Goal: Use online tool/utility: Utilize a website feature to perform a specific function

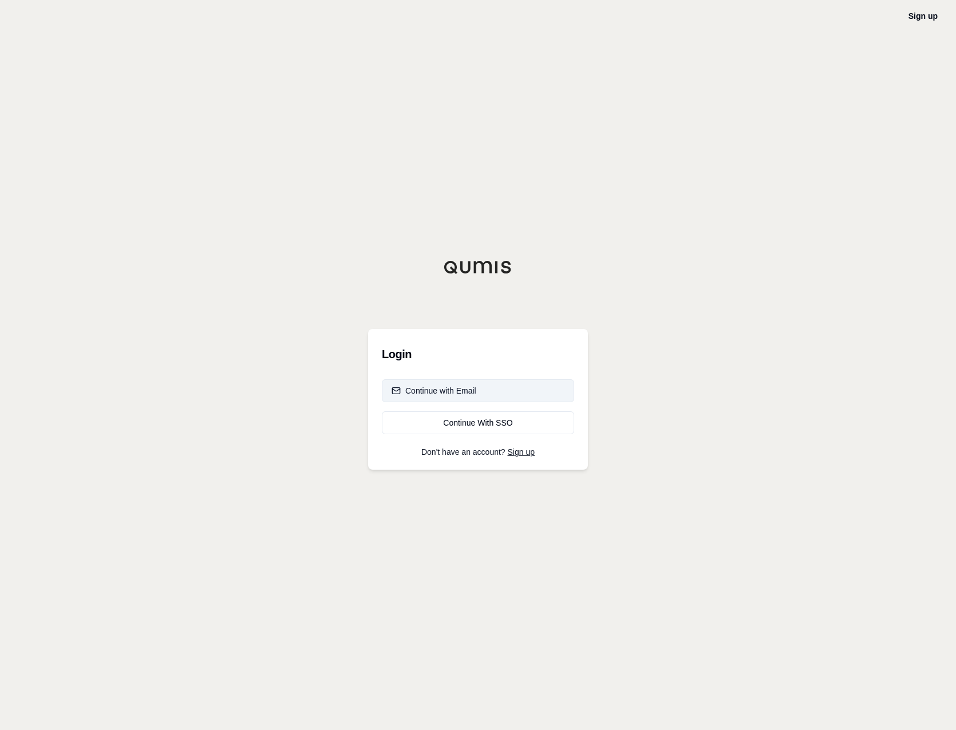
click at [473, 389] on div "Continue with Email" at bounding box center [433, 390] width 85 height 11
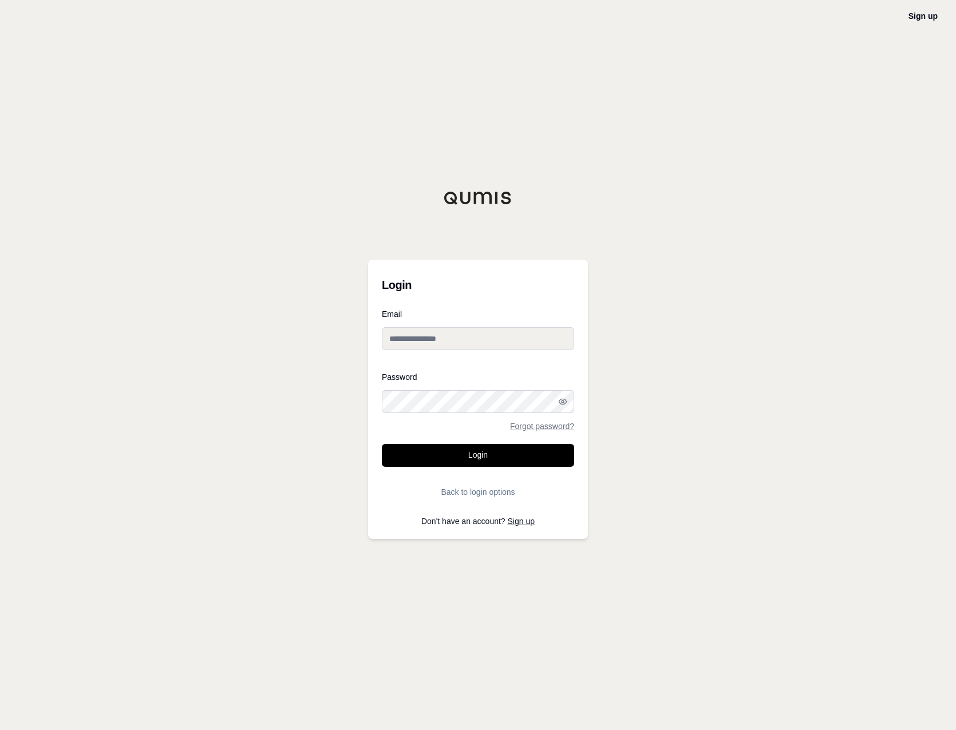
click at [480, 338] on input "Email" at bounding box center [478, 338] width 192 height 23
type input "**********"
click at [452, 453] on button "Login" at bounding box center [478, 455] width 192 height 23
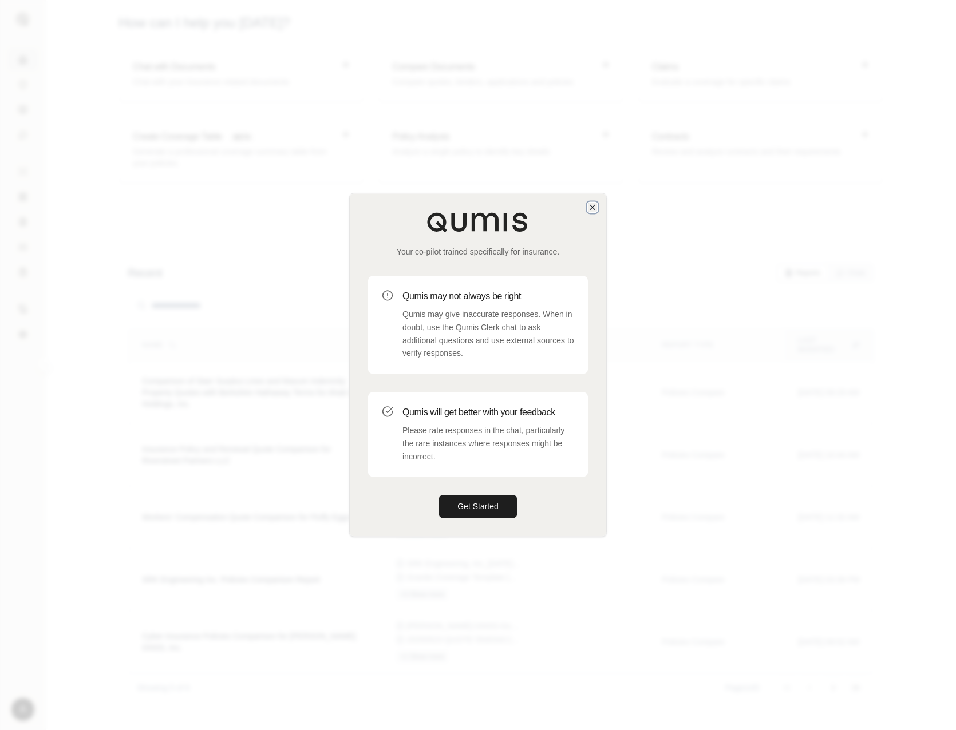
click at [593, 207] on icon "button" at bounding box center [592, 207] width 5 height 5
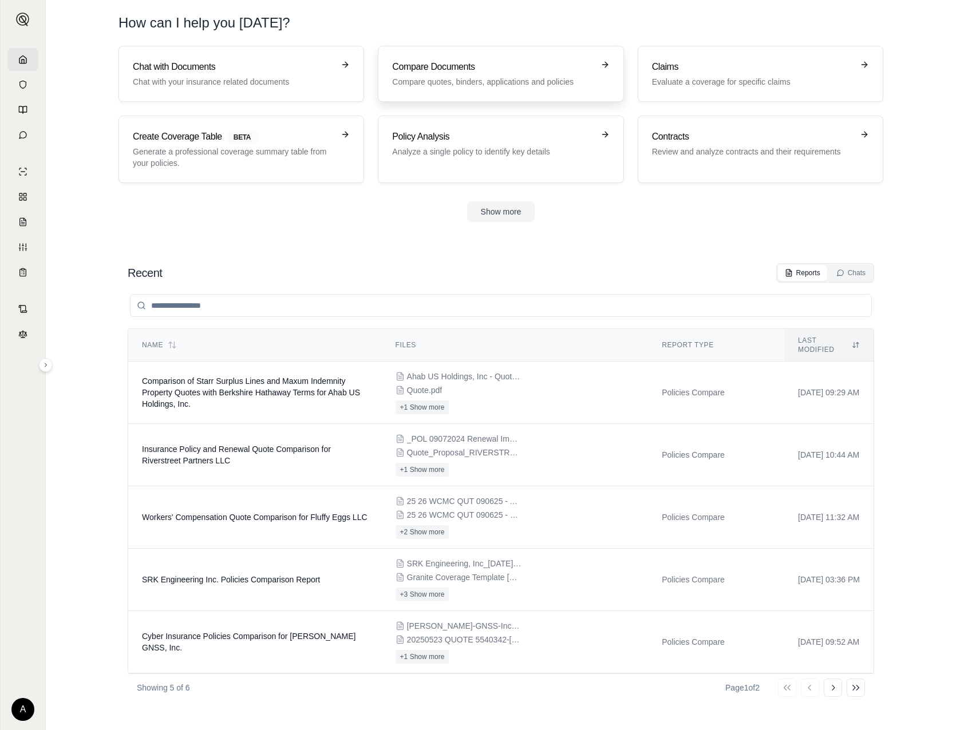
click at [474, 71] on h3 "Compare Documents" at bounding box center [492, 67] width 201 height 14
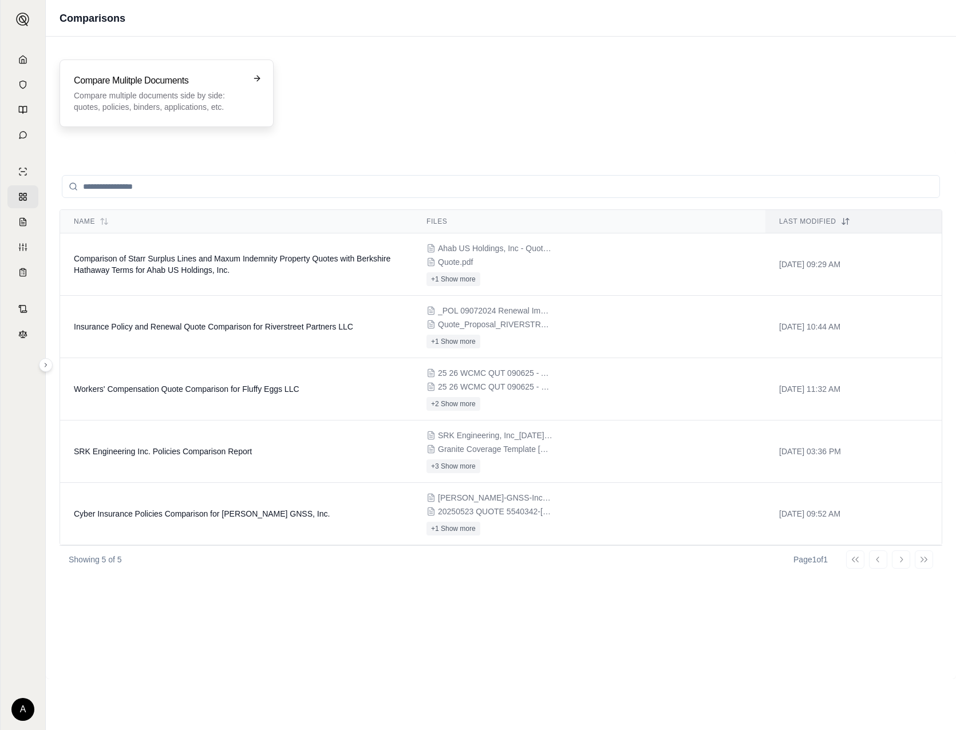
click at [141, 80] on h3 "Compare Mulitple Documents" at bounding box center [158, 81] width 169 height 14
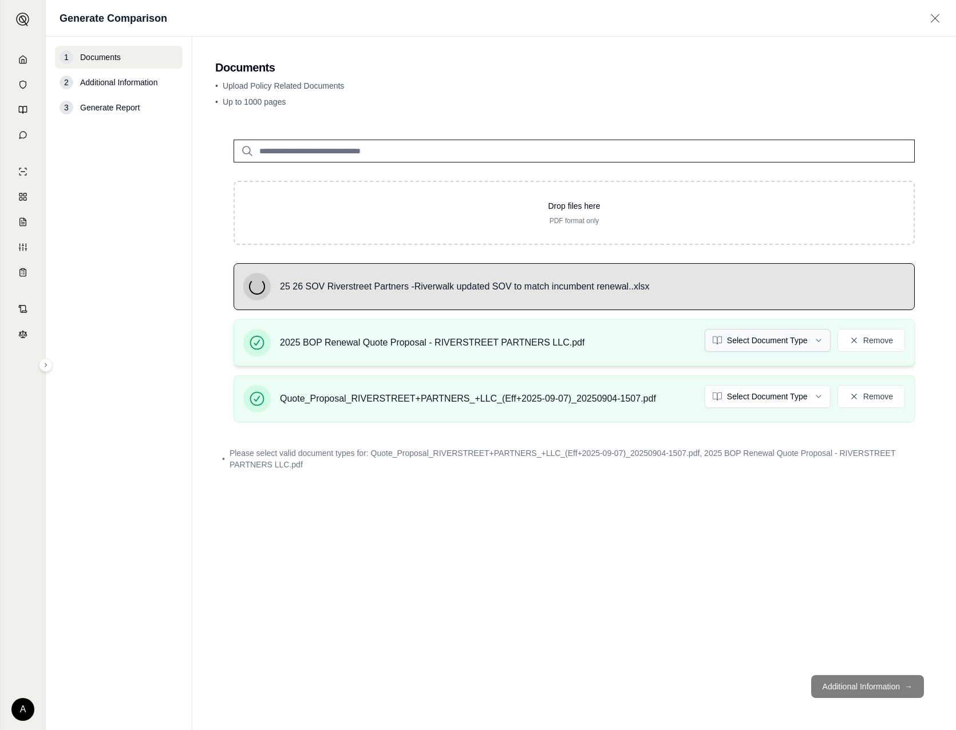
click at [799, 343] on html "A Generate Comparison 1 Documents 2 Additional Information 3 Generate Report Do…" at bounding box center [478, 365] width 956 height 730
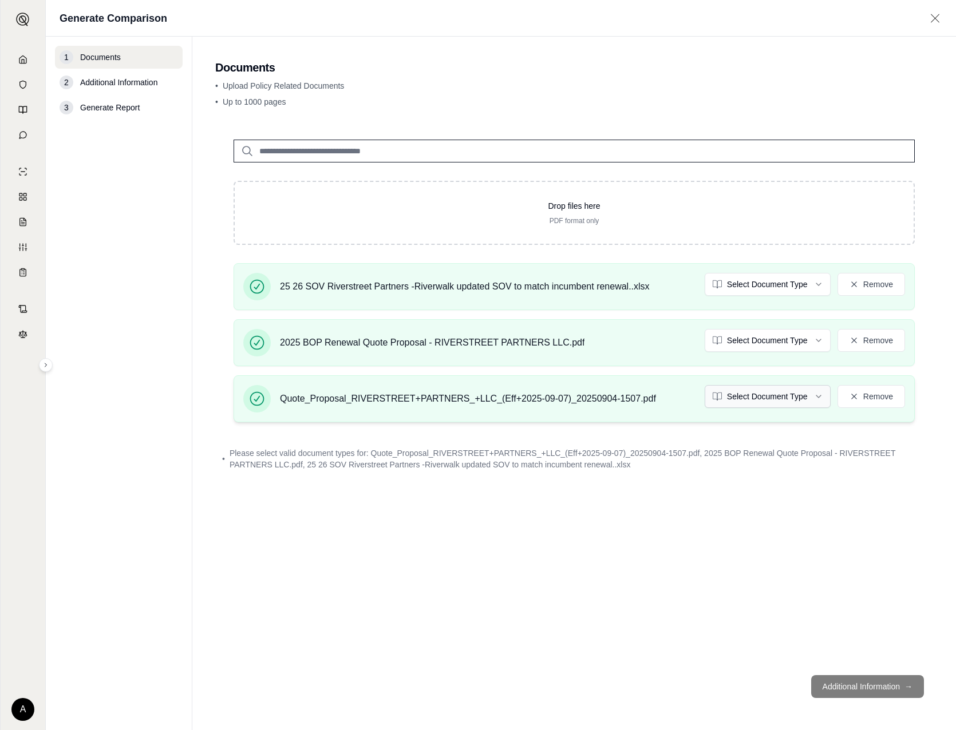
click at [762, 398] on html "A Generate Comparison 1 Documents 2 Additional Information 3 Generate Report Do…" at bounding box center [478, 365] width 956 height 730
click at [773, 286] on html "Document type updated successfully A Generate Comparison 1 Documents 2 Addition…" at bounding box center [478, 365] width 956 height 730
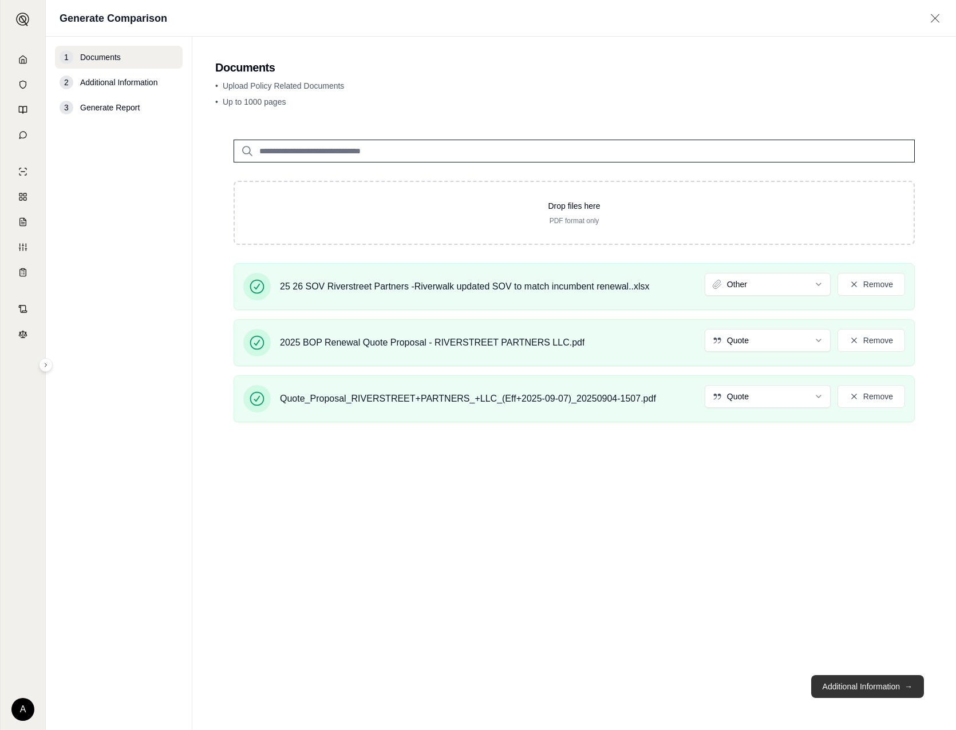
click at [858, 691] on button "Additional Information →" at bounding box center [867, 686] width 113 height 23
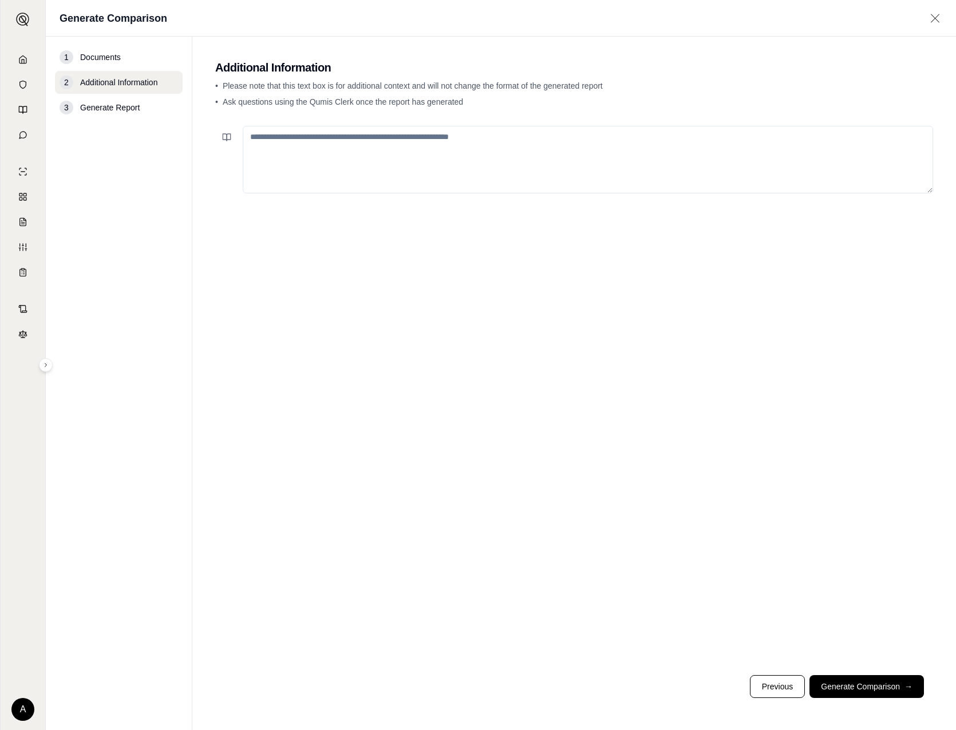
click at [362, 162] on textarea at bounding box center [588, 160] width 690 height 68
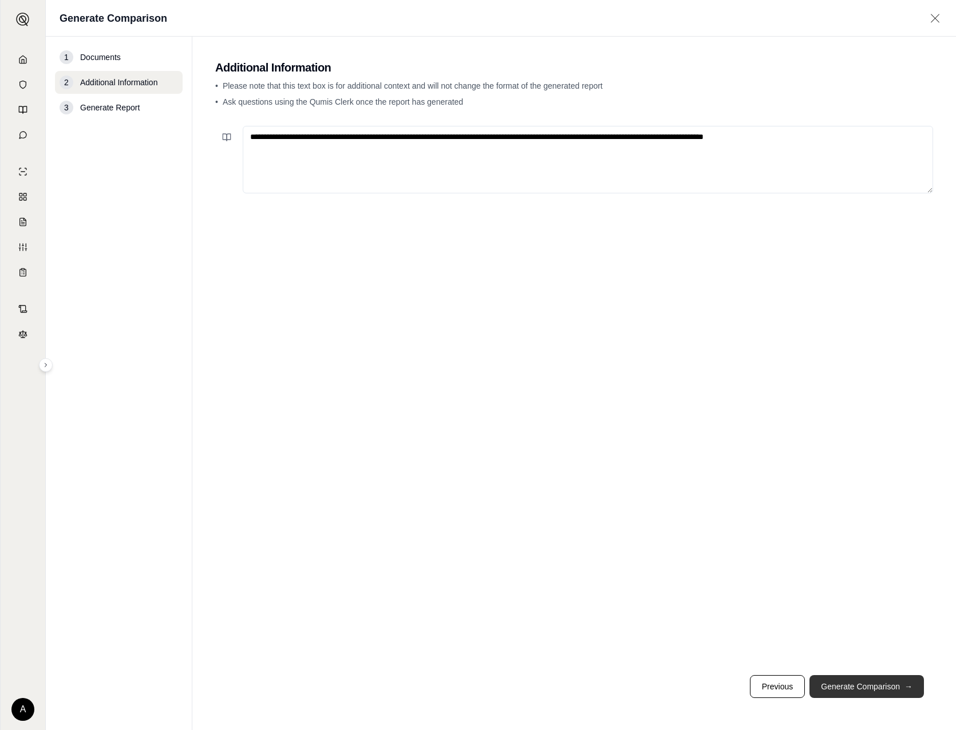
type textarea "**********"
click at [866, 679] on button "Generate Comparison →" at bounding box center [866, 686] width 114 height 23
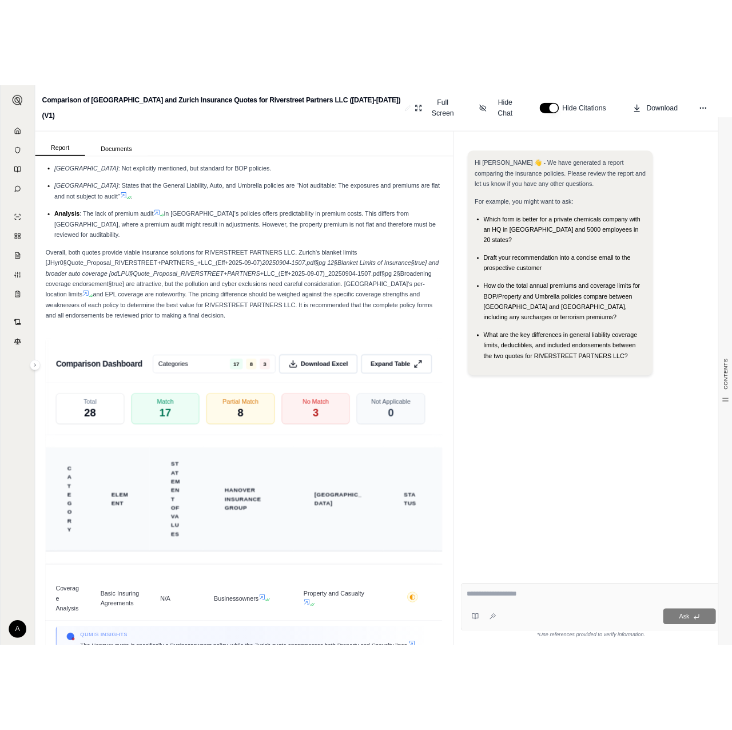
scroll to position [2853, 0]
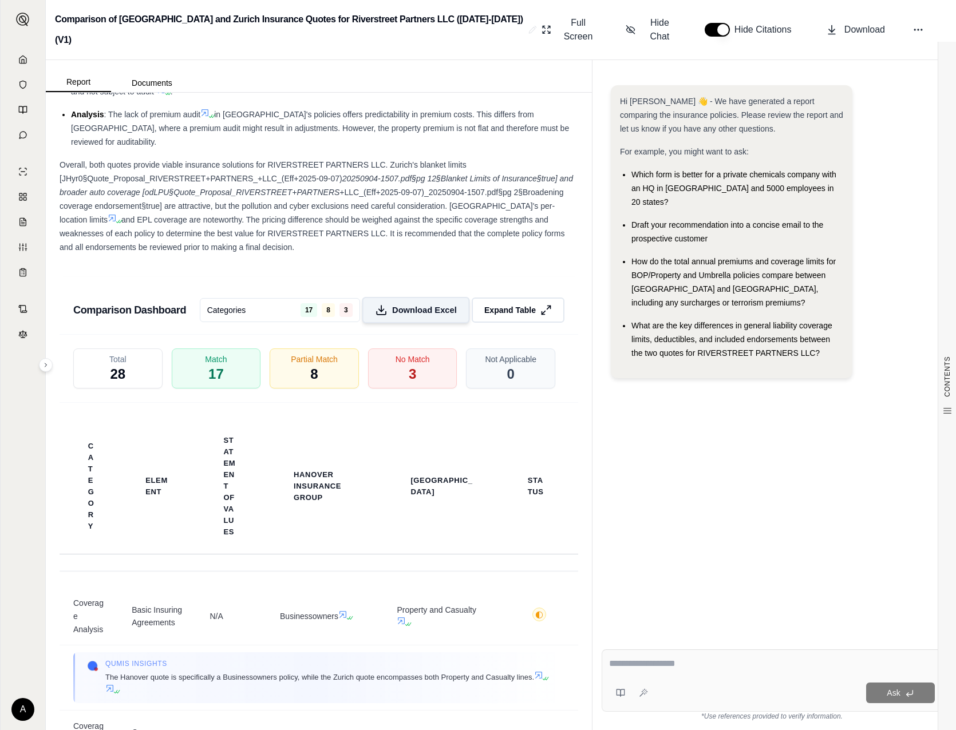
click at [409, 304] on span "Download Excel" at bounding box center [424, 310] width 65 height 12
drag, startPoint x: 389, startPoint y: 337, endPoint x: 384, endPoint y: 332, distance: 6.9
click at [389, 347] on div "No Match 3" at bounding box center [412, 368] width 93 height 42
click at [381, 347] on div "No Match 3" at bounding box center [412, 368] width 93 height 42
